Goal: Information Seeking & Learning: Learn about a topic

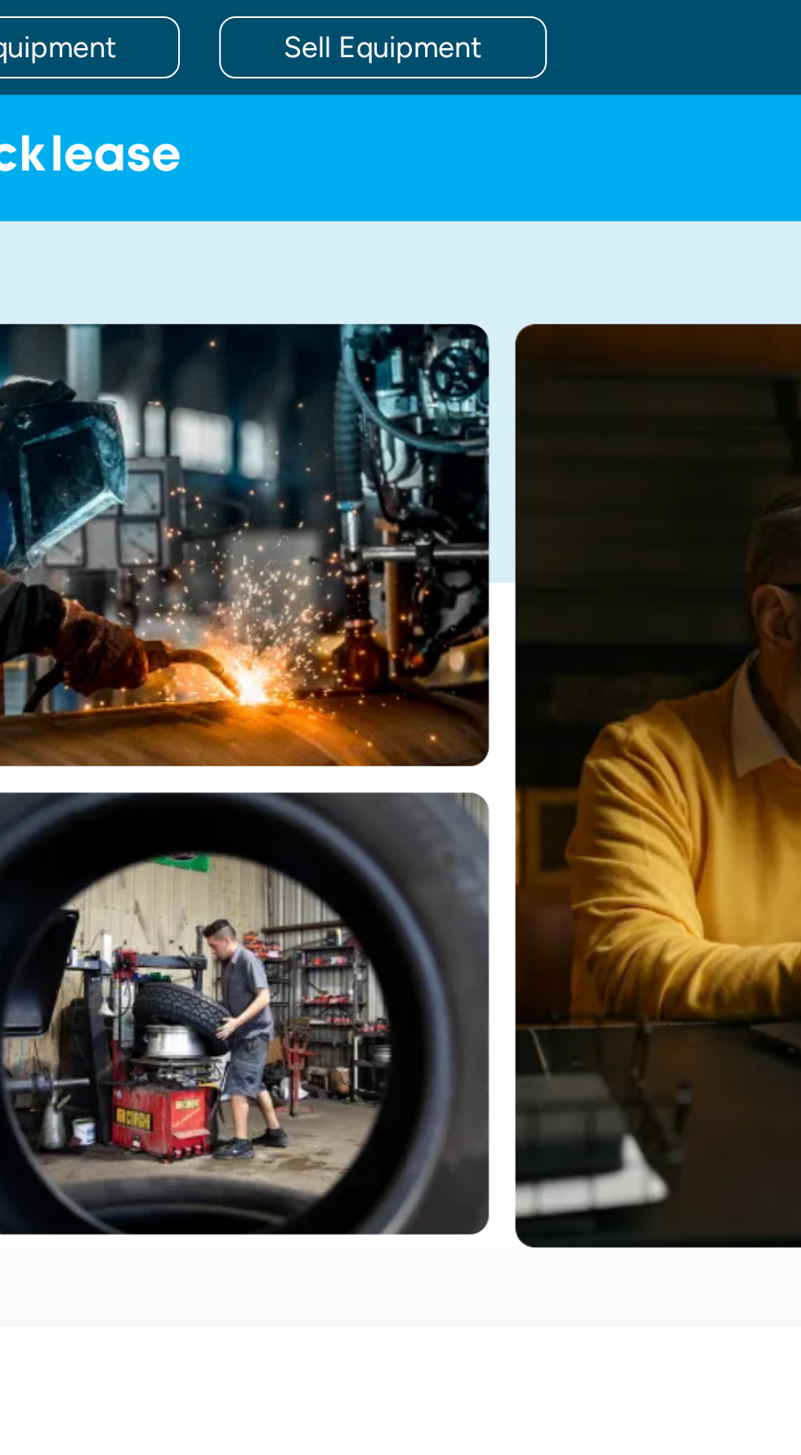
scroll to position [150, 0]
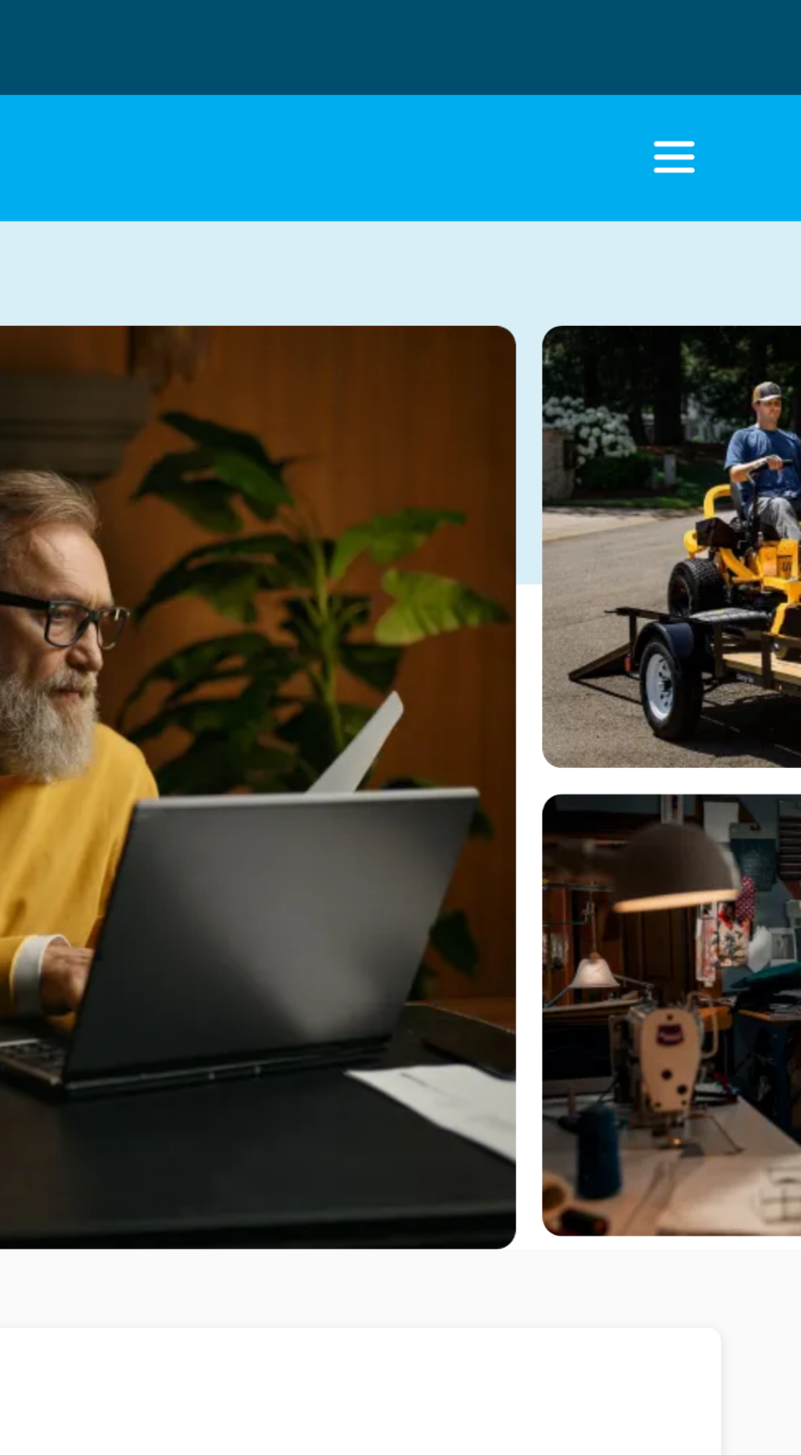
click at [750, 65] on icon "menu" at bounding box center [737, 78] width 33 height 33
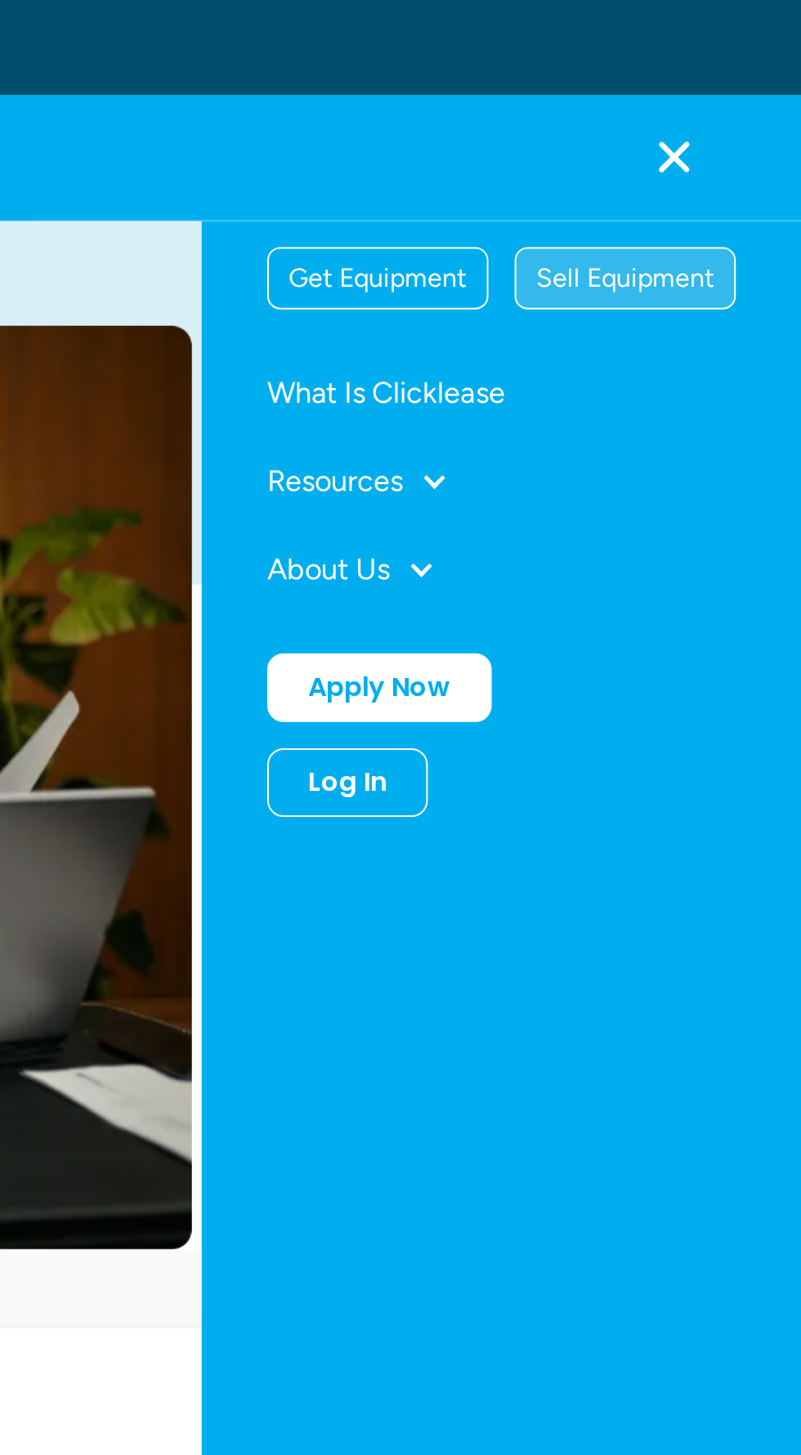
click at [734, 127] on div "Sell Equipment" at bounding box center [713, 138] width 109 height 29
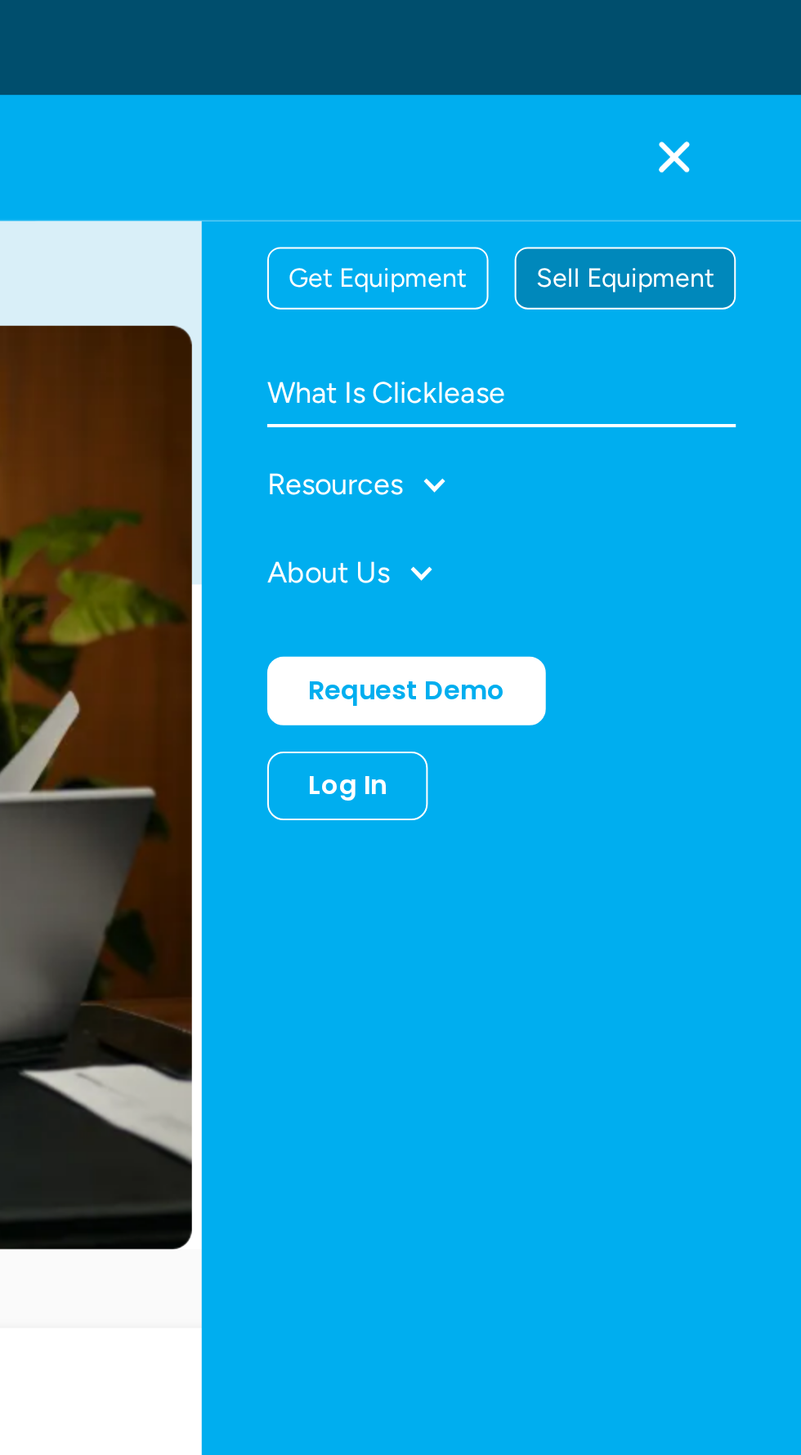
click at [619, 181] on link "What Is Clicklease" at bounding box center [651, 197] width 234 height 33
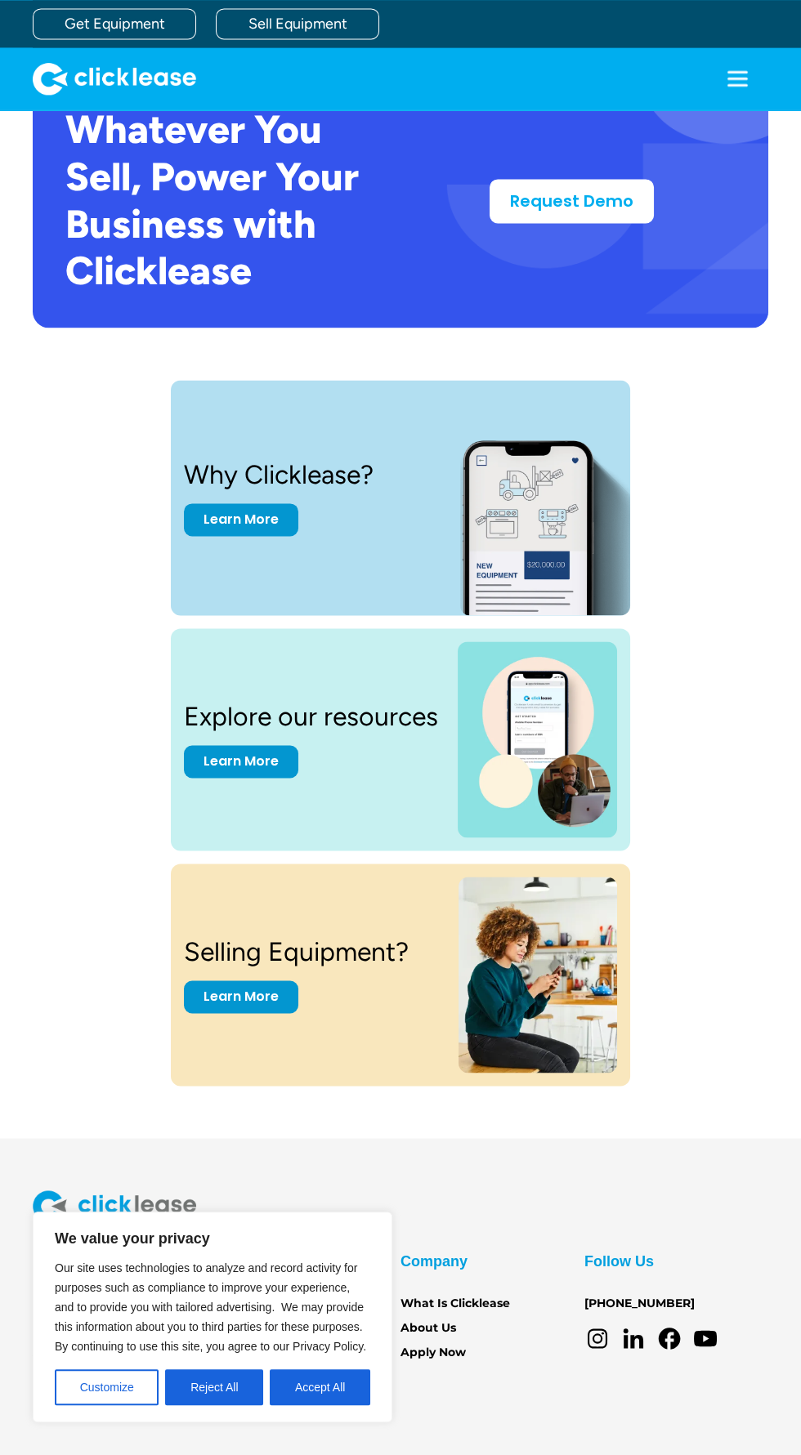
scroll to position [3509, 0]
